Goal: Check status: Check status

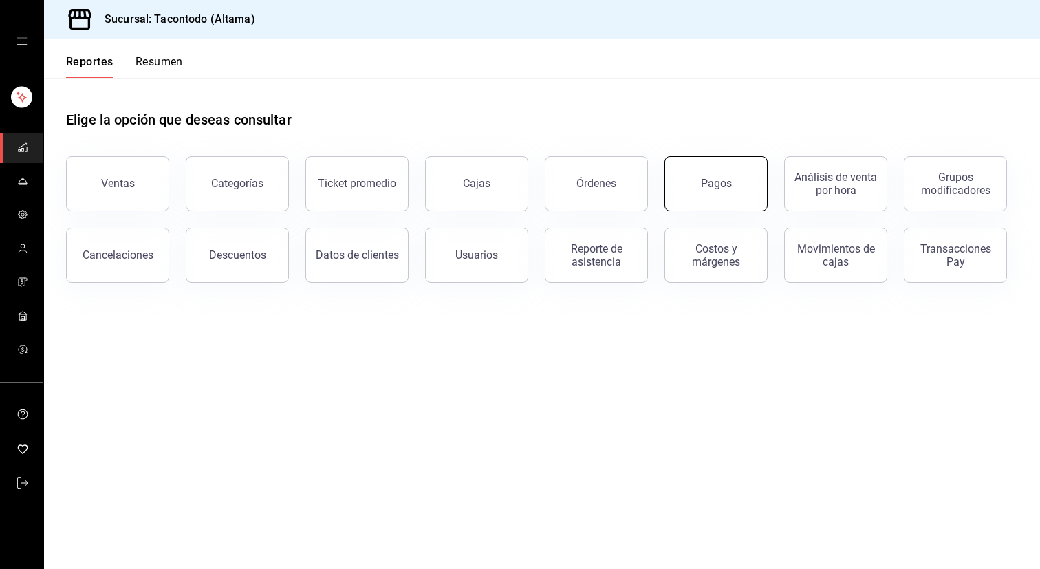
click at [673, 178] on button "Pagos" at bounding box center [716, 183] width 103 height 55
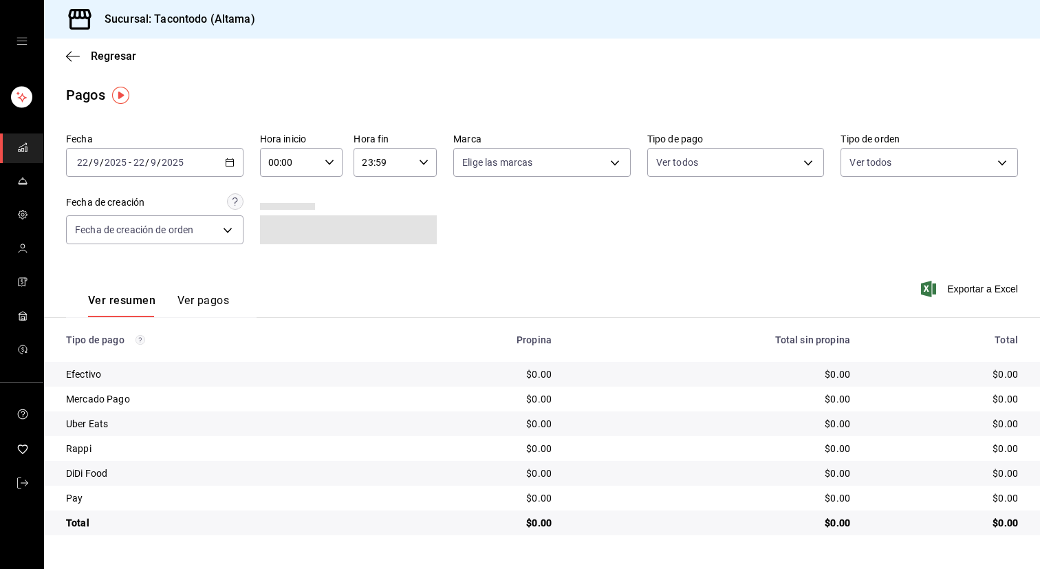
click at [203, 164] on div "2025-09-22 22 / 9 / 2025 - 2025-09-22 22 / 9 / 2025" at bounding box center [155, 162] width 178 height 29
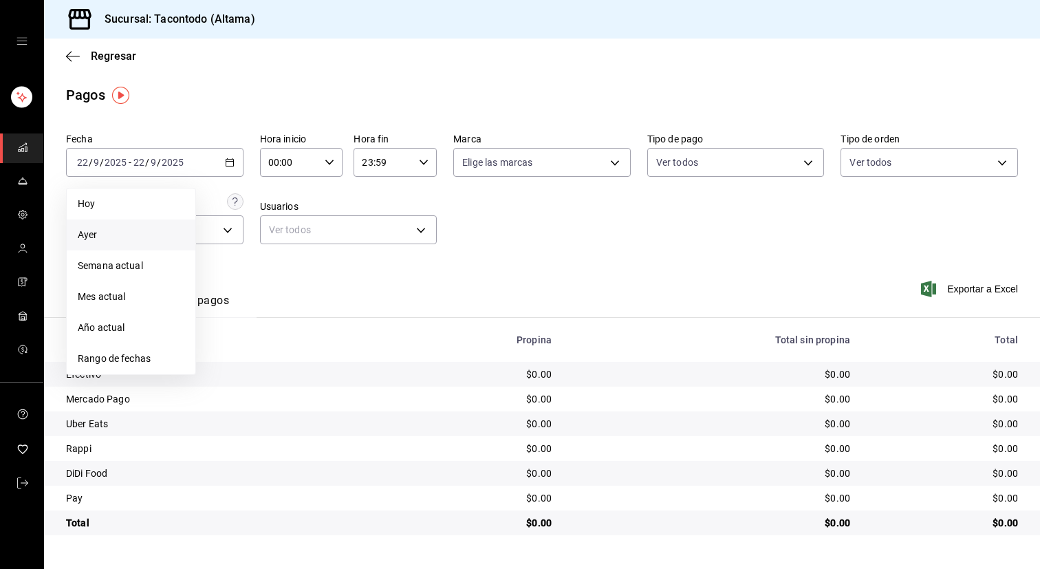
click at [133, 237] on span "Ayer" at bounding box center [131, 235] width 107 height 14
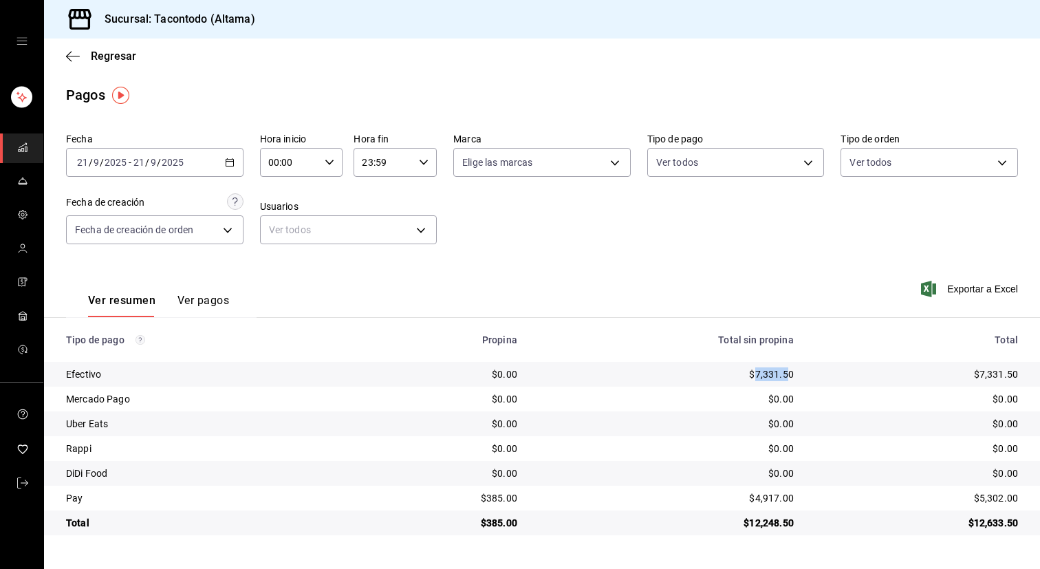
drag, startPoint x: 757, startPoint y: 376, endPoint x: 787, endPoint y: 378, distance: 30.3
click at [787, 378] on div "$7,331.50" at bounding box center [667, 374] width 255 height 14
copy div "7,331.5"
drag, startPoint x: 756, startPoint y: 498, endPoint x: 784, endPoint y: 498, distance: 28.2
click at [784, 498] on div "$4,917.00" at bounding box center [667, 498] width 255 height 14
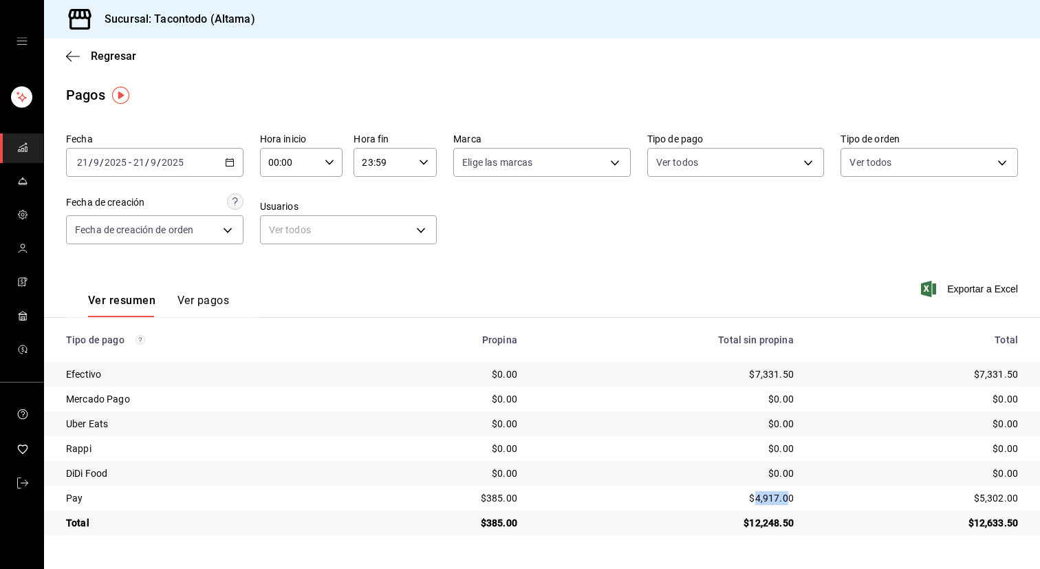
copy div "4,917.0"
